Goal: Task Accomplishment & Management: Manage account settings

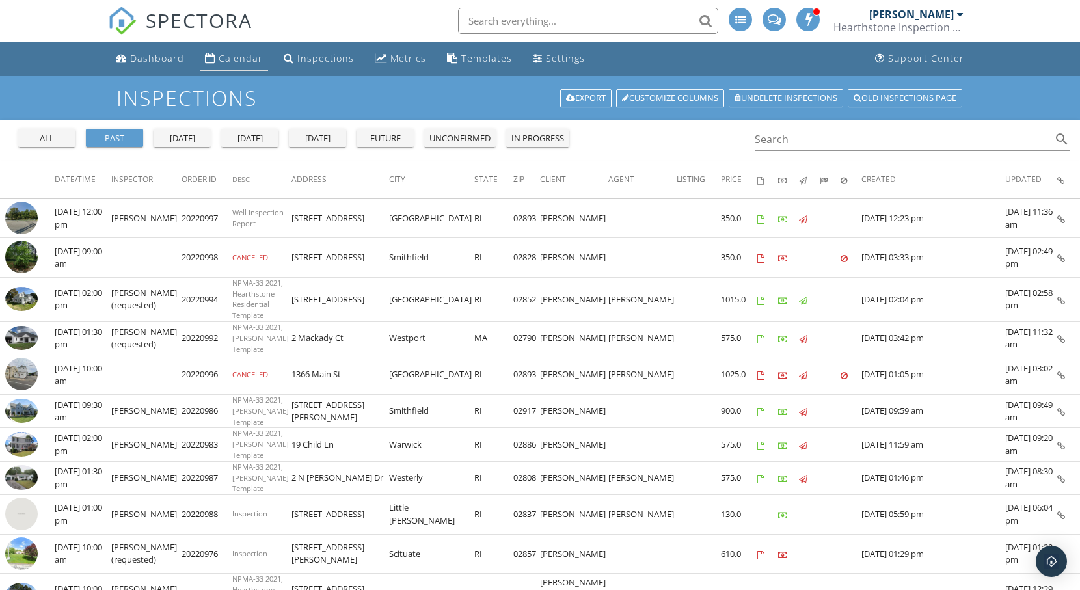
click at [238, 55] on div "Calendar" at bounding box center [241, 58] width 44 height 12
